Goal: Information Seeking & Learning: Learn about a topic

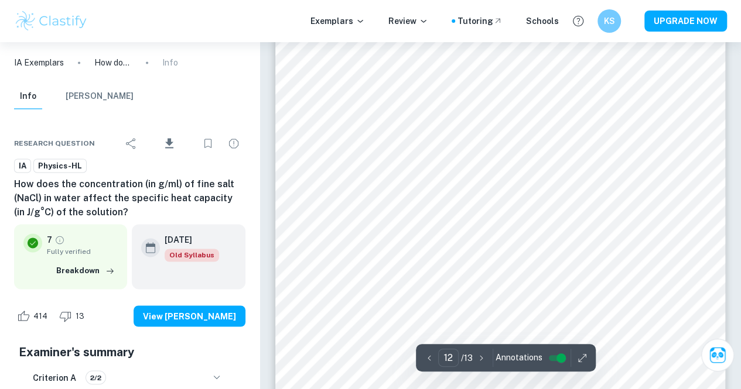
scroll to position [7510, 0]
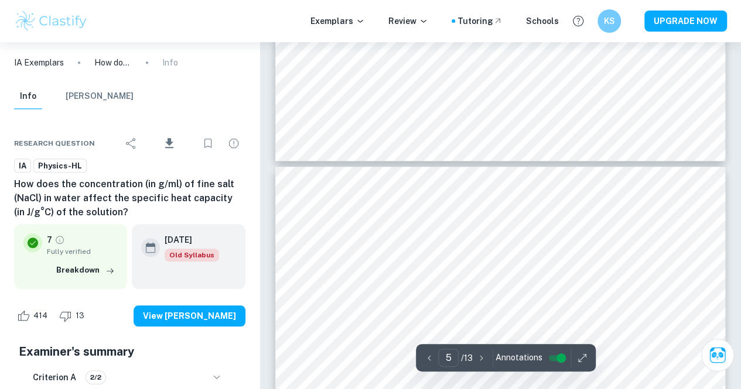
type input "4"
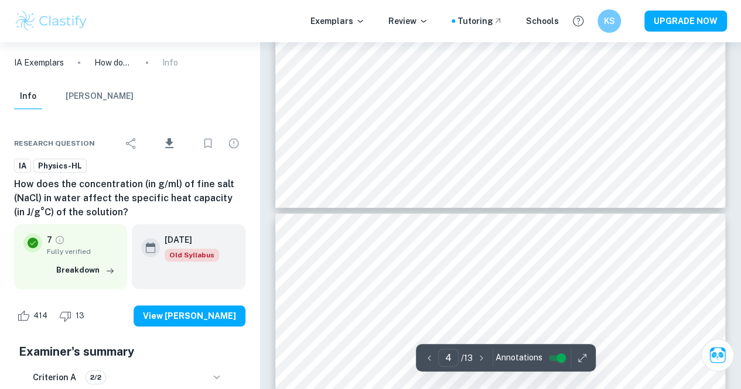
scroll to position [2566, 0]
